Goal: Information Seeking & Learning: Learn about a topic

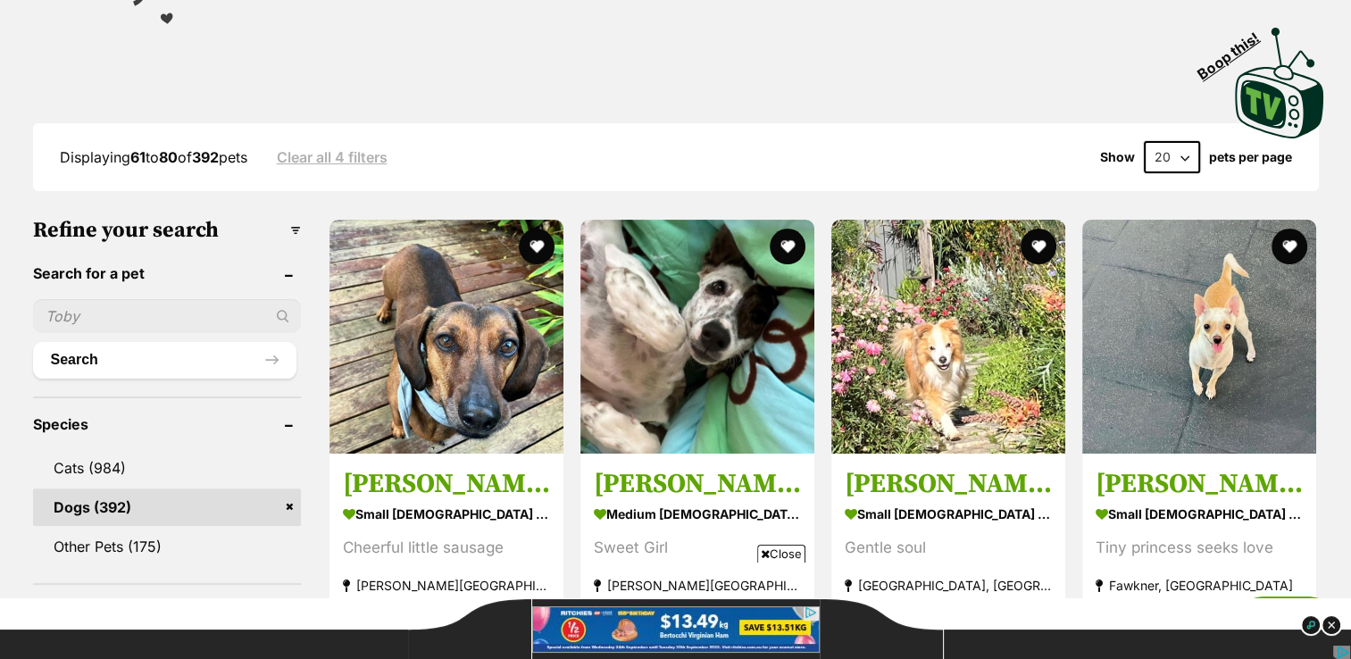
scroll to position [714, 0]
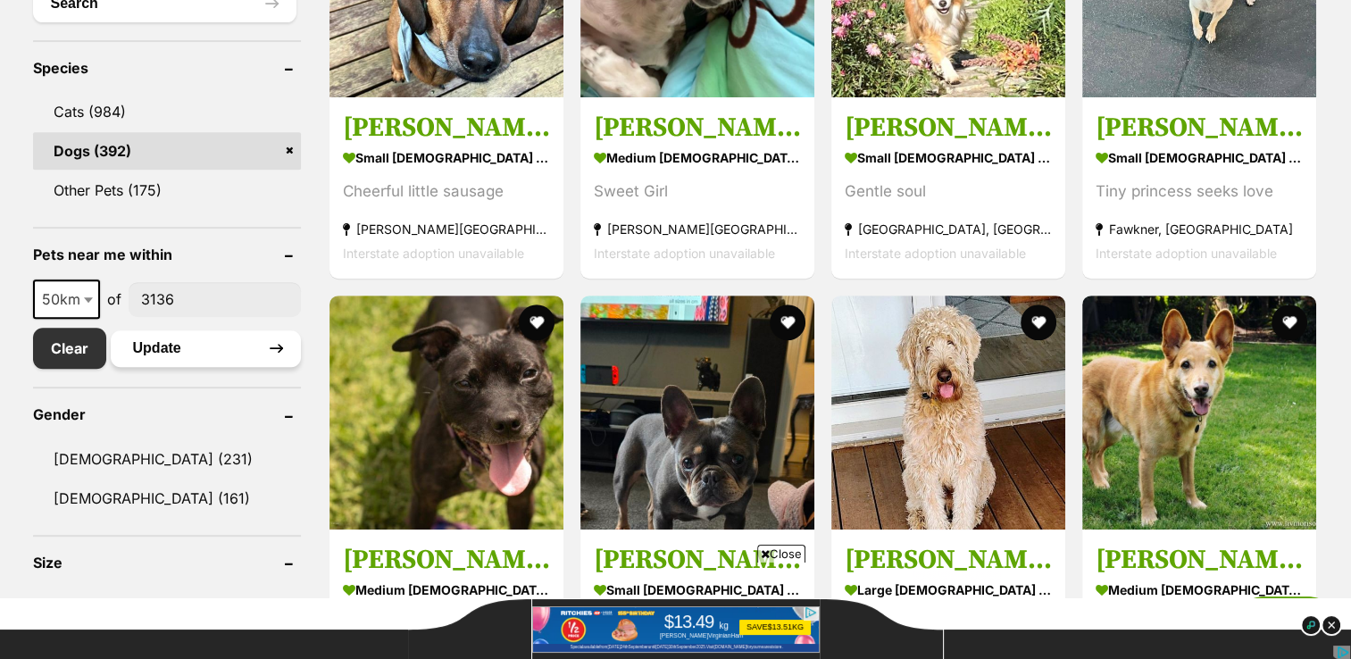
click at [155, 340] on button "Update" at bounding box center [206, 348] width 190 height 36
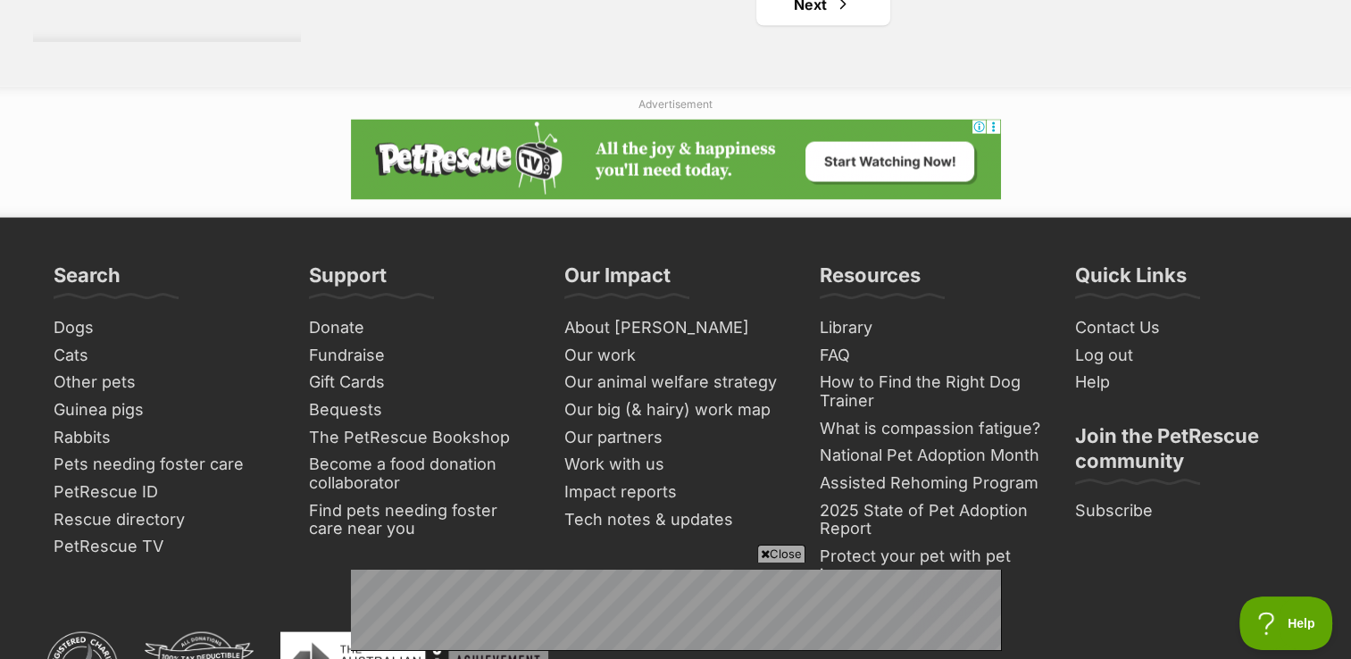
scroll to position [3571, 0]
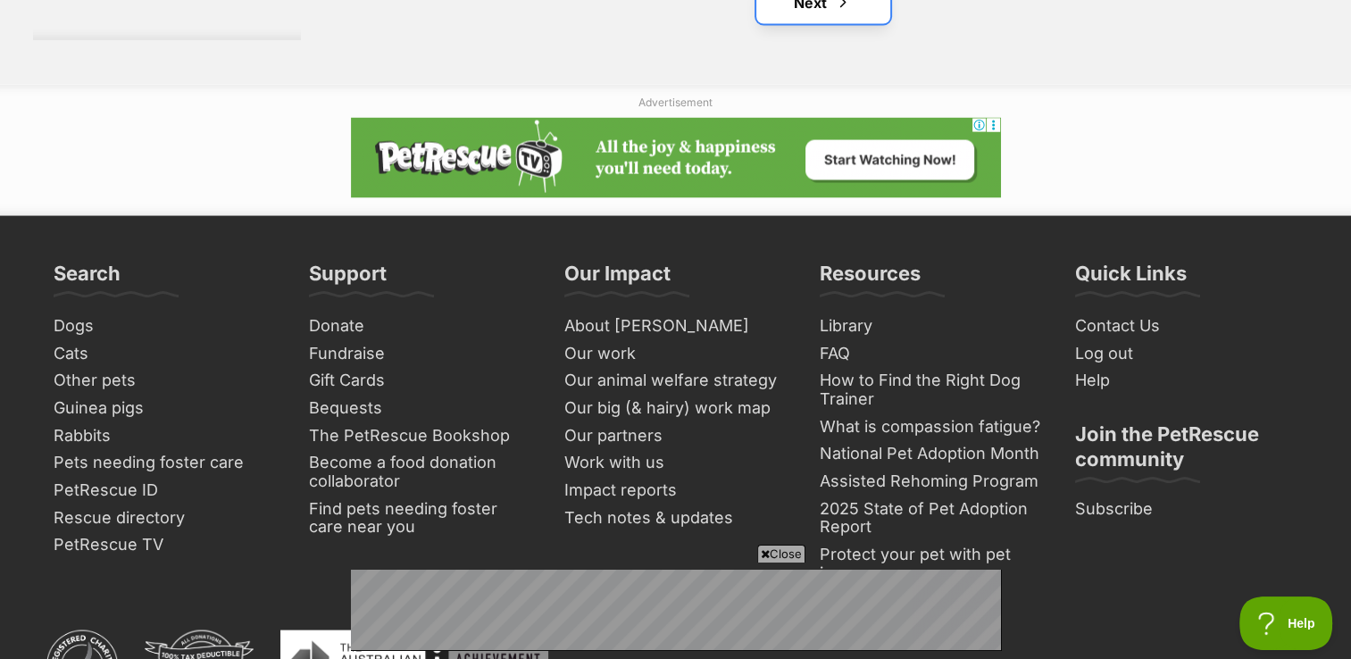
click at [831, 5] on link "Next" at bounding box center [823, 2] width 134 height 43
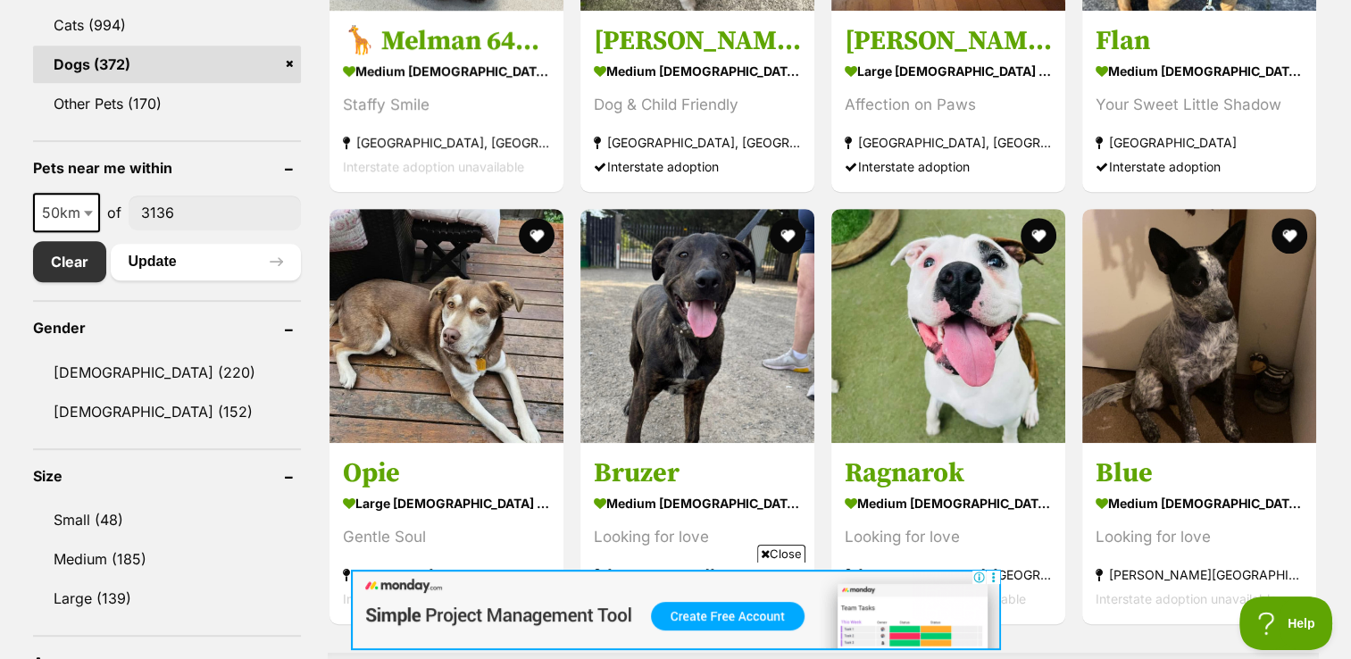
scroll to position [803, 0]
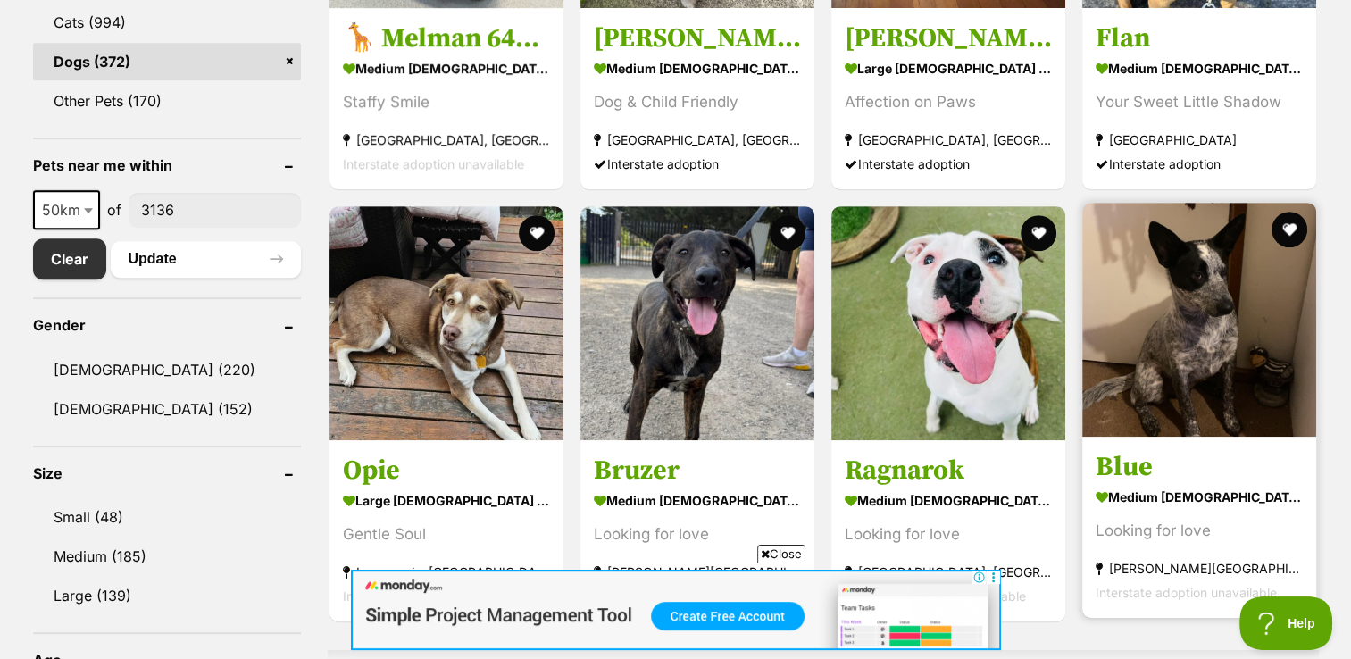
click at [1178, 373] on img at bounding box center [1199, 320] width 234 height 234
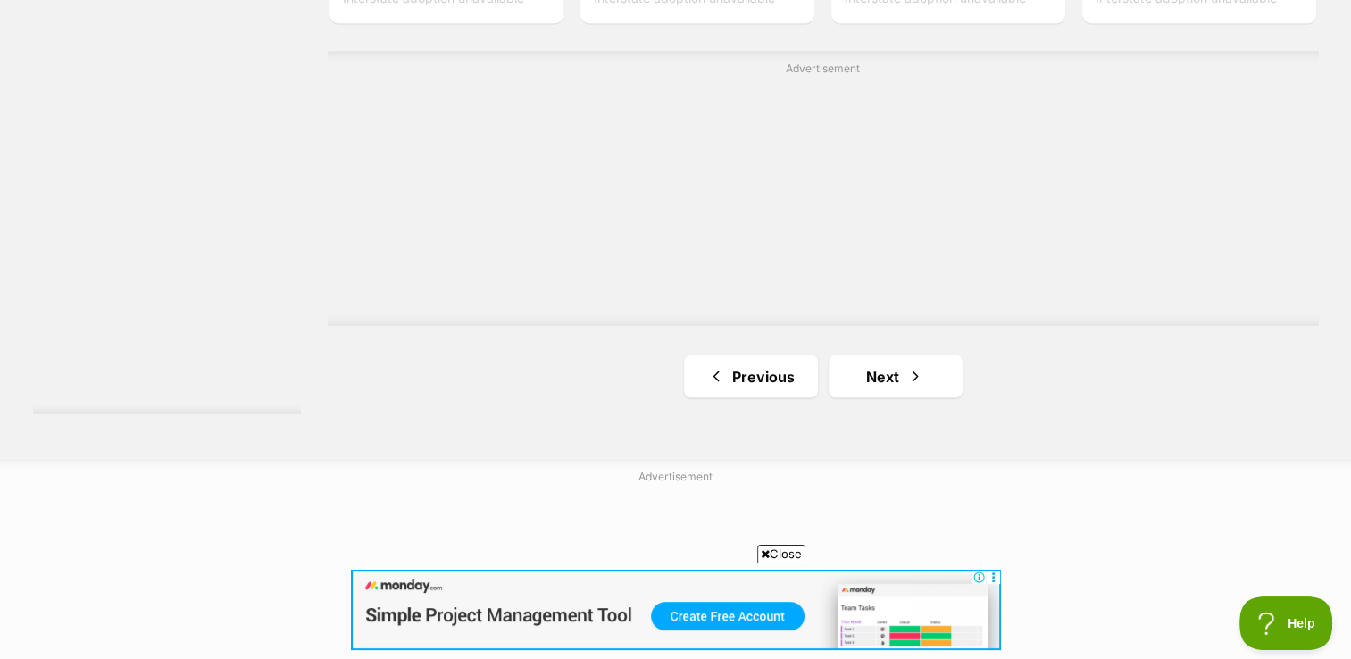
scroll to position [3214, 0]
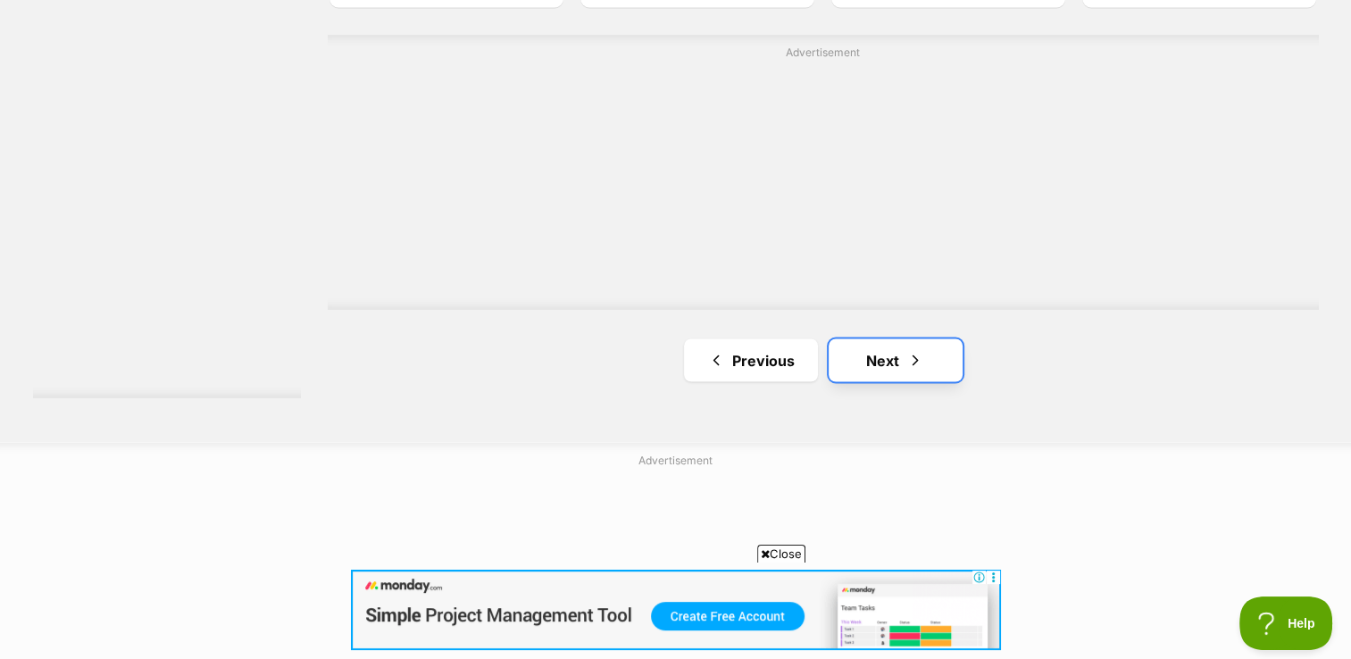
click at [869, 367] on link "Next" at bounding box center [895, 359] width 134 height 43
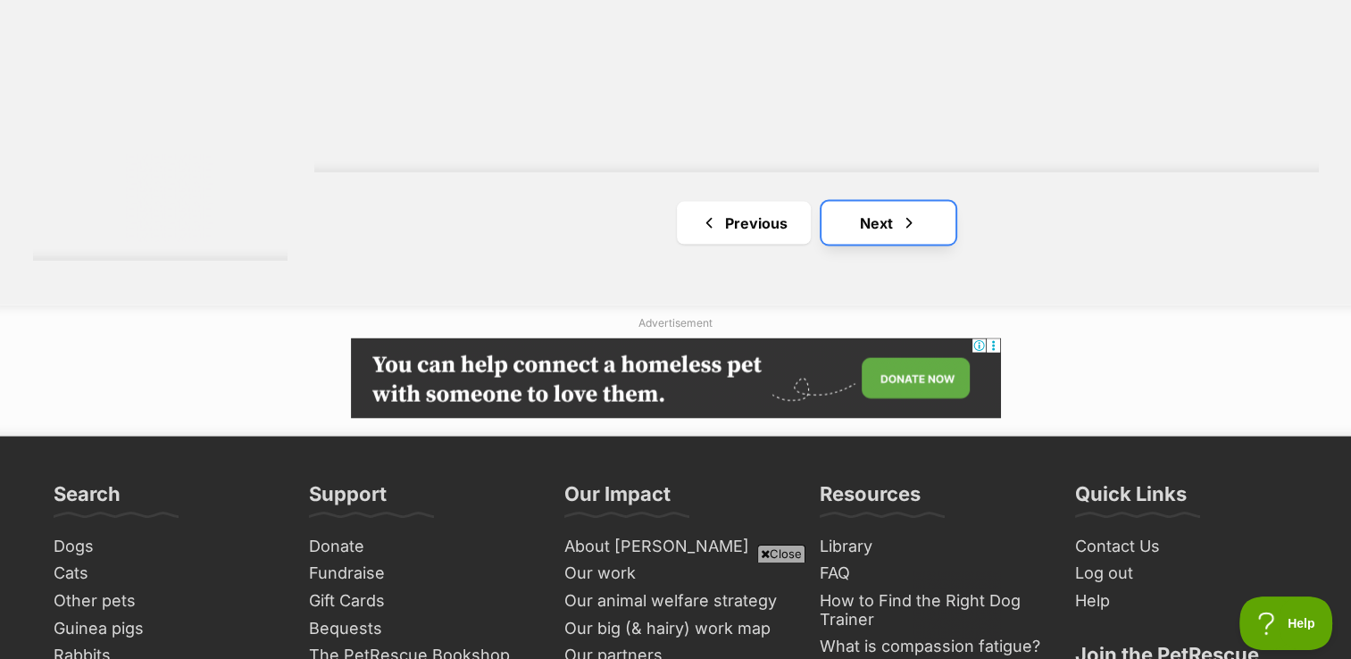
click at [883, 227] on link "Next" at bounding box center [888, 223] width 134 height 43
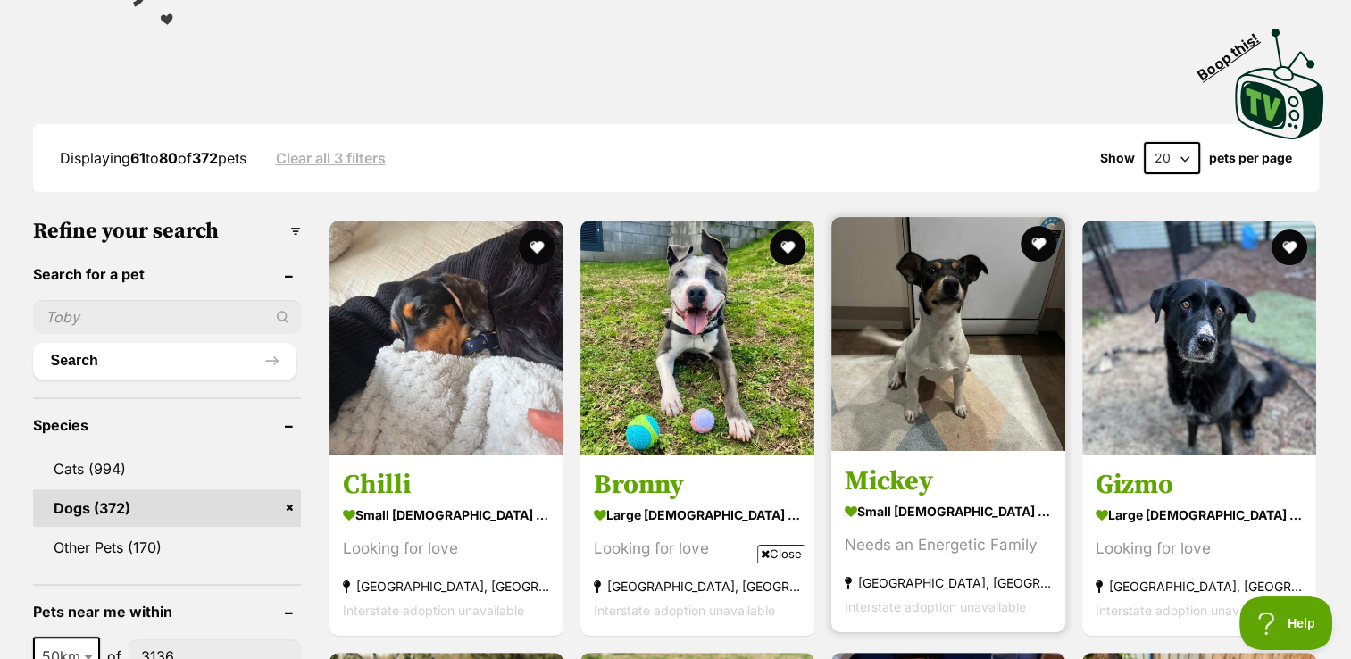
click at [950, 366] on img at bounding box center [948, 334] width 234 height 234
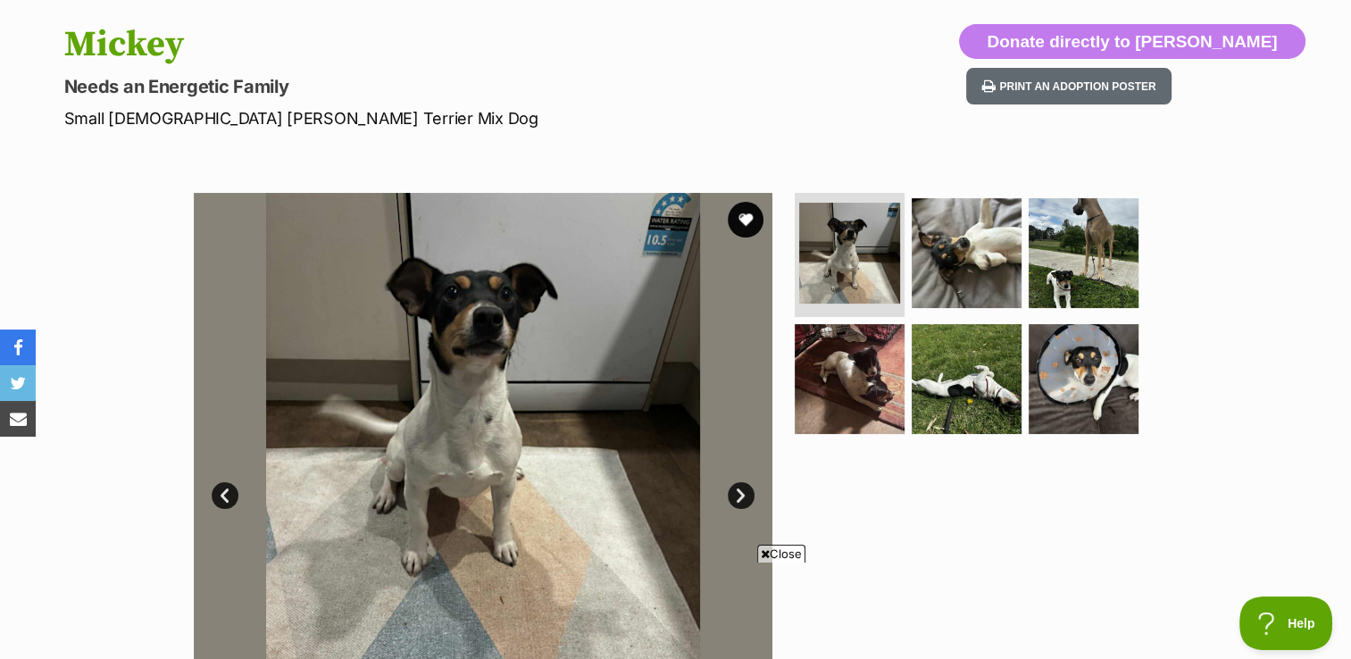
click at [739, 496] on link "Next" at bounding box center [741, 495] width 27 height 27
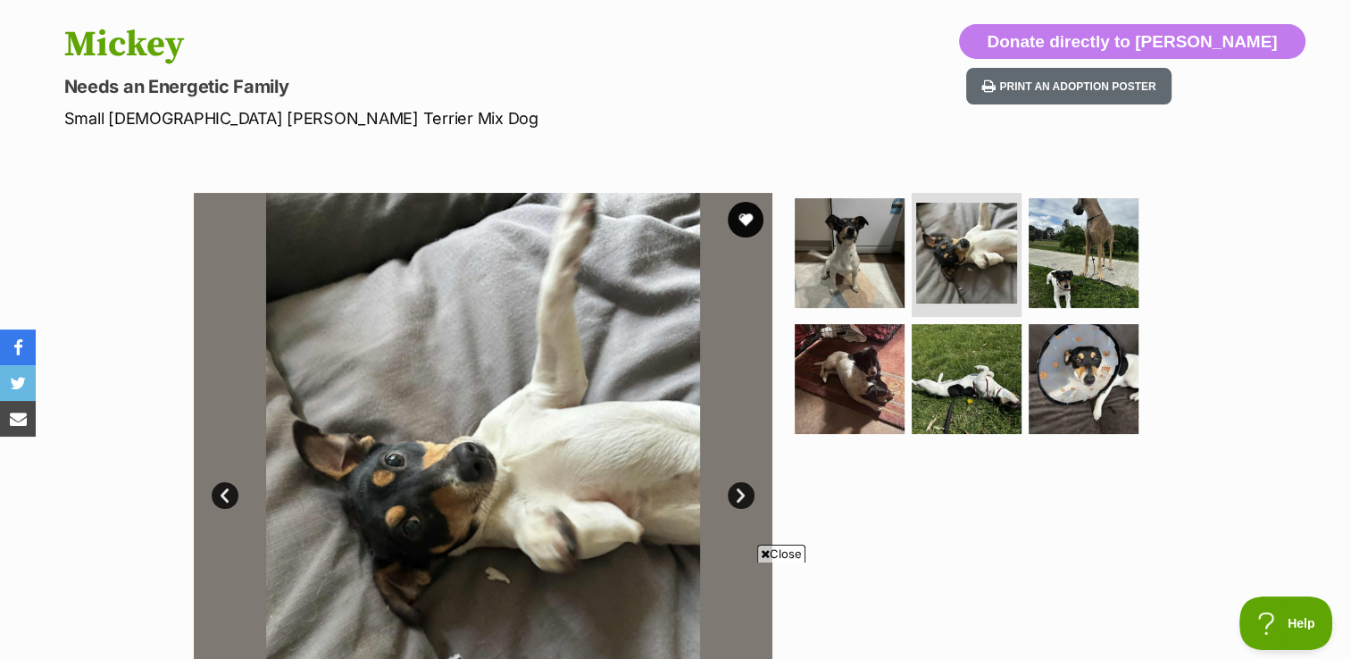
click at [736, 493] on link "Next" at bounding box center [741, 495] width 27 height 27
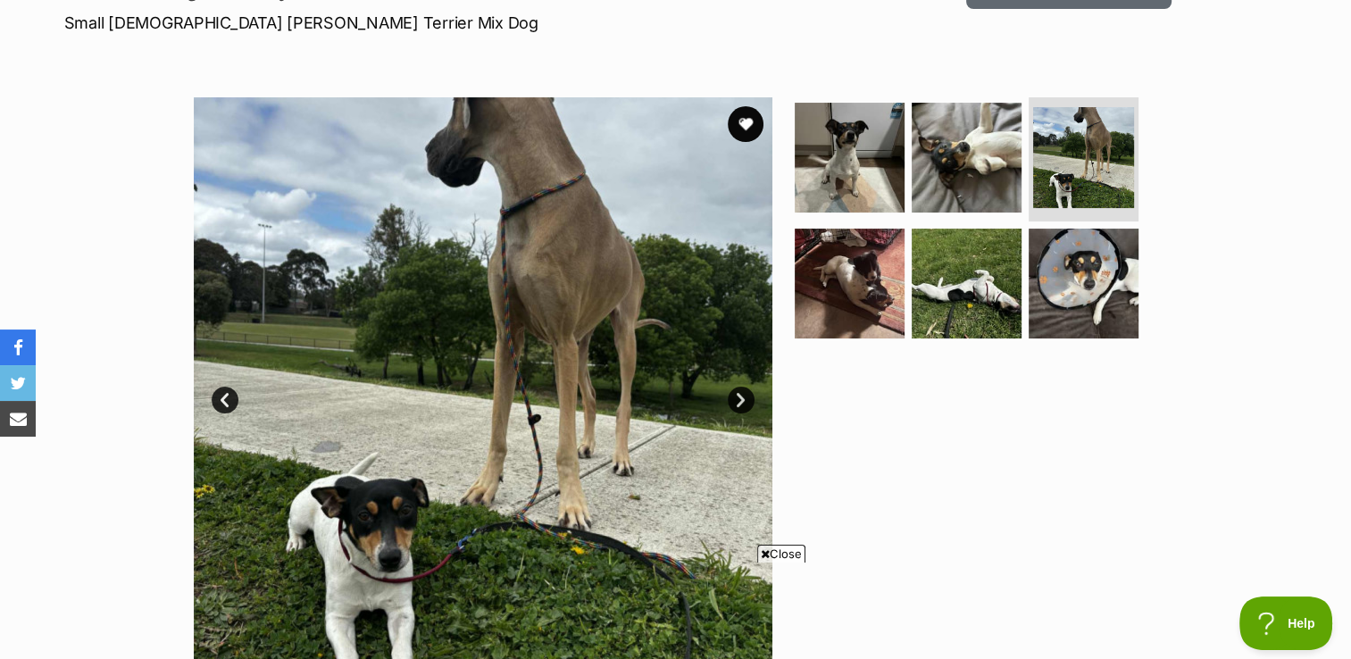
scroll to position [357, 0]
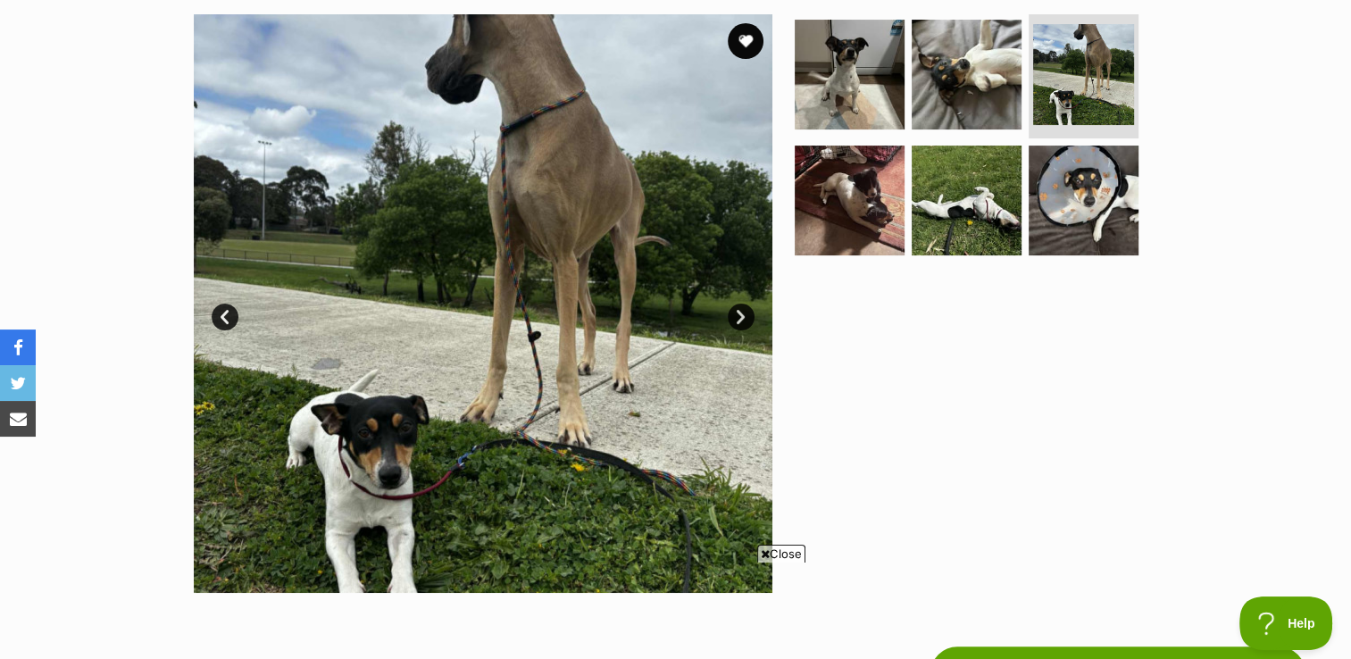
click at [741, 309] on link "Next" at bounding box center [741, 316] width 27 height 27
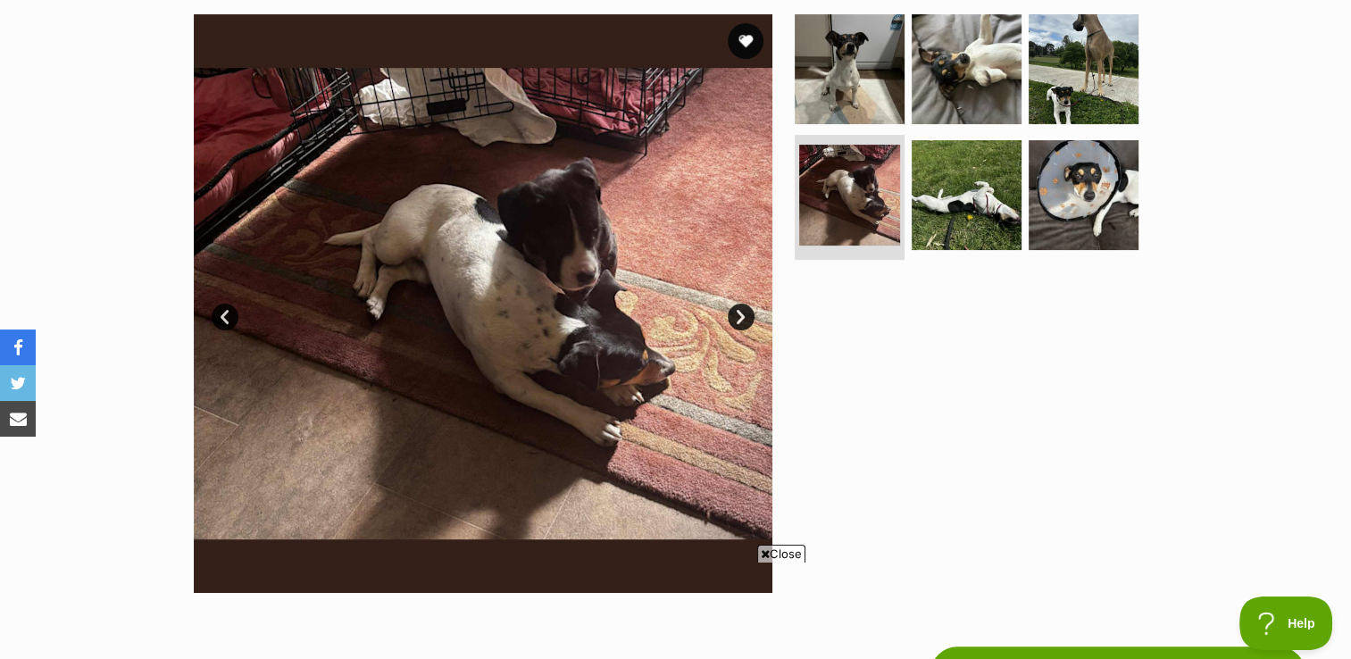
click at [743, 306] on link "Next" at bounding box center [741, 316] width 27 height 27
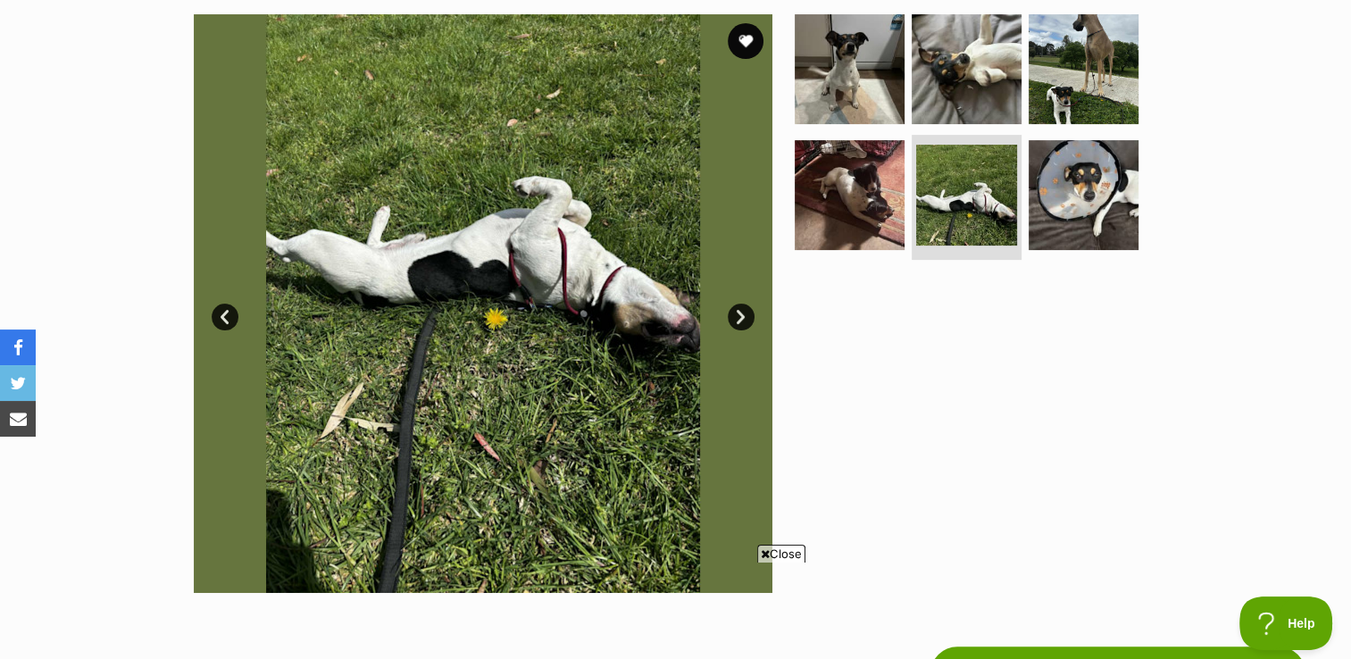
click at [736, 312] on link "Next" at bounding box center [741, 316] width 27 height 27
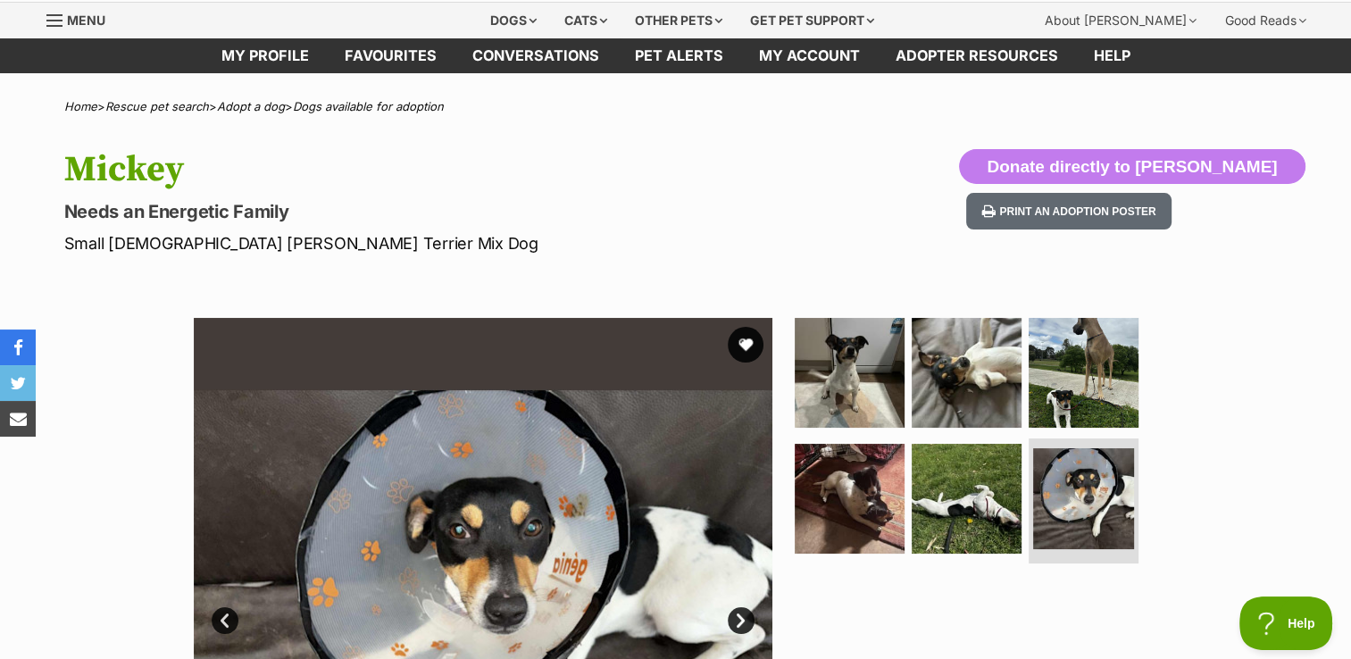
scroll to position [0, 0]
